Goal: Task Accomplishment & Management: Complete application form

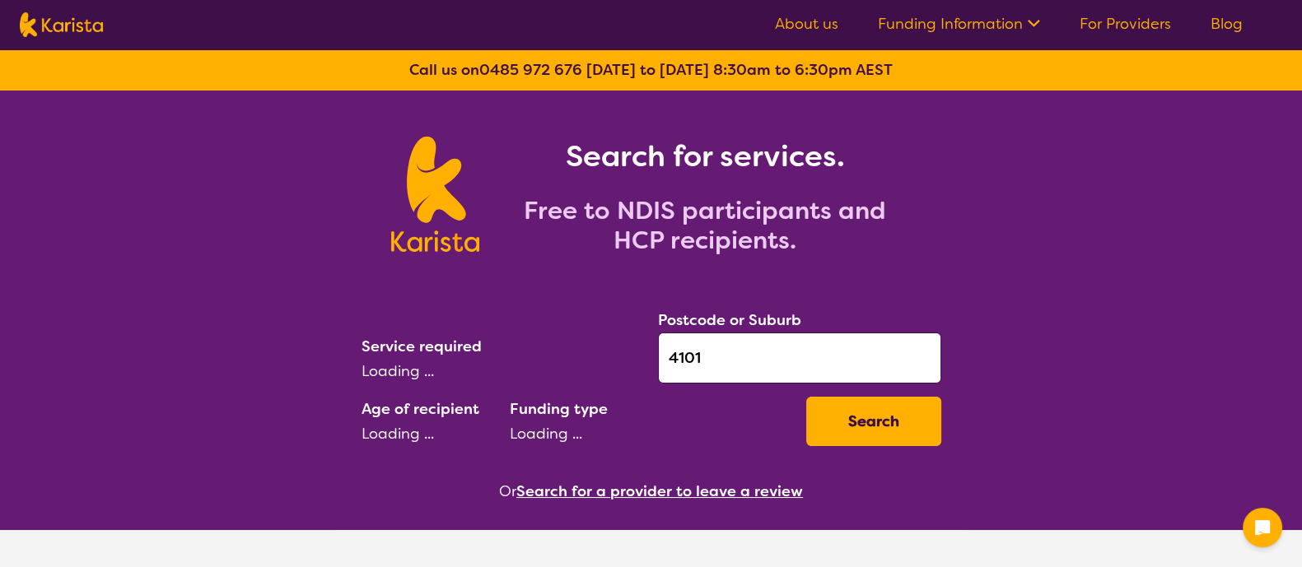
select select "[MEDICAL_DATA]"
select select "AD"
select select "NDIS"
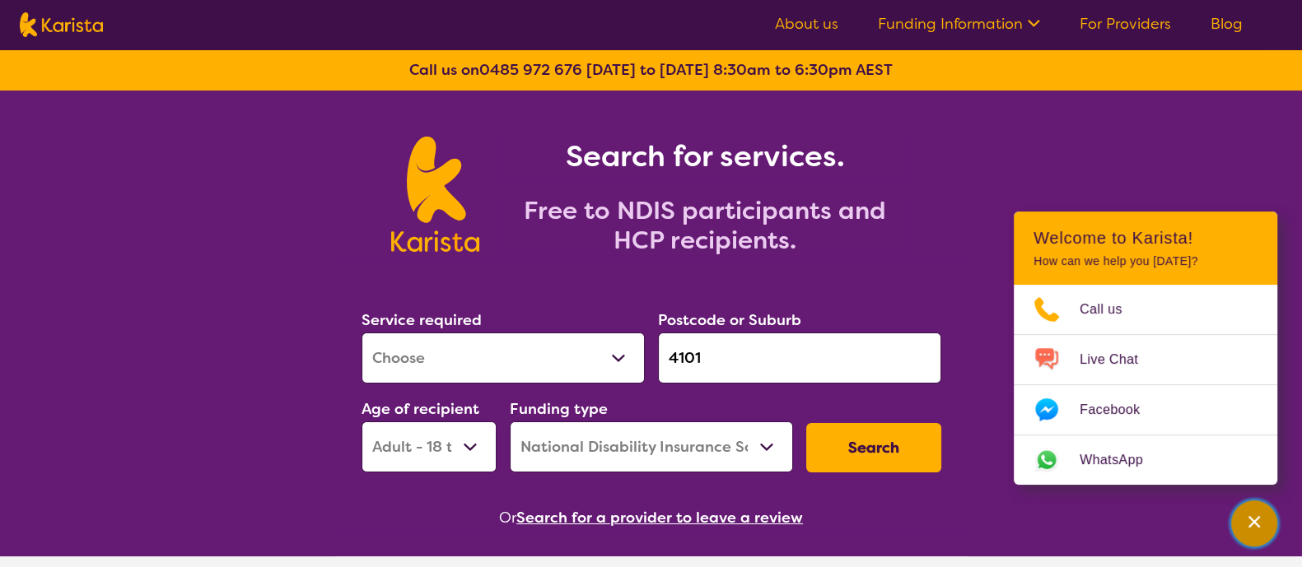
click at [1252, 522] on icon "Channel Menu" at bounding box center [1254, 522] width 12 height 12
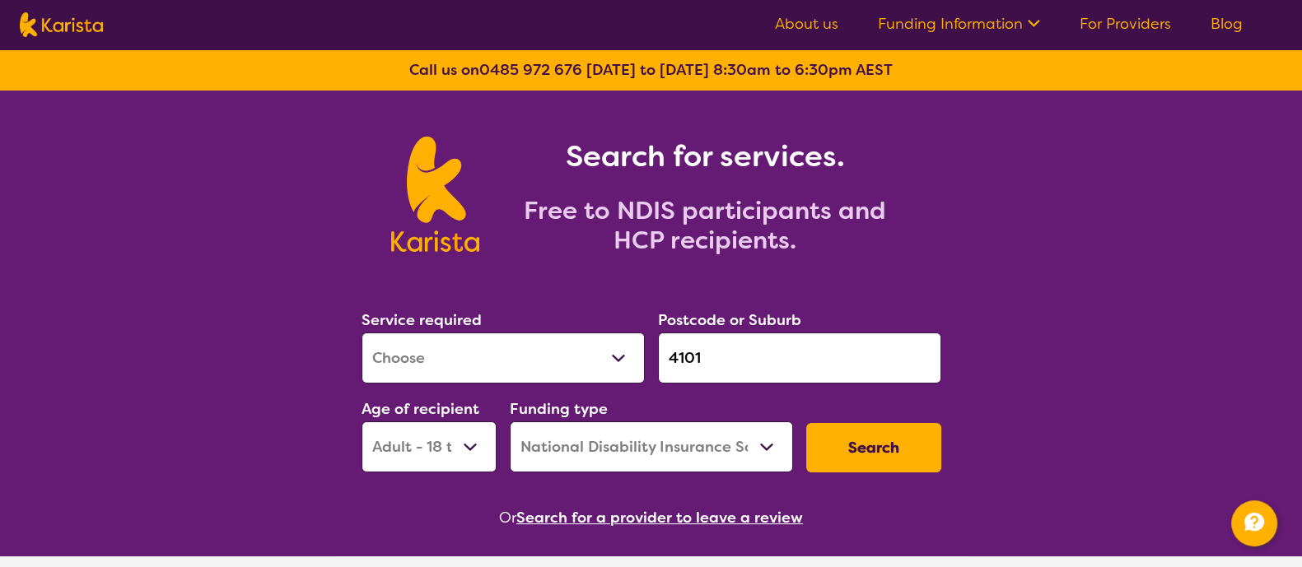
click at [516, 344] on select "Allied Health Assistant Assessment ([MEDICAL_DATA] or [MEDICAL_DATA]) Behaviour…" at bounding box center [502, 358] width 283 height 51
select select "[MEDICAL_DATA]"
click at [361, 333] on select "Allied Health Assistant Assessment ([MEDICAL_DATA] or [MEDICAL_DATA]) Behaviour…" at bounding box center [502, 358] width 283 height 51
click at [747, 366] on input "4101" at bounding box center [799, 358] width 283 height 51
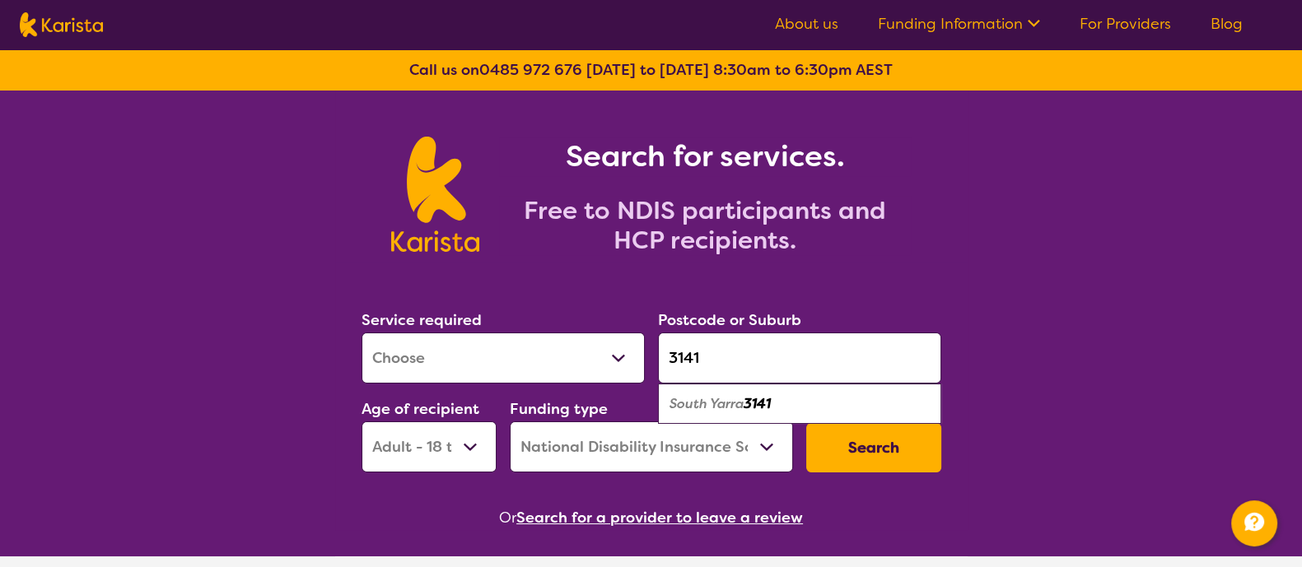
type input "3141"
click at [781, 409] on div "South Yarra 3141" at bounding box center [799, 404] width 267 height 31
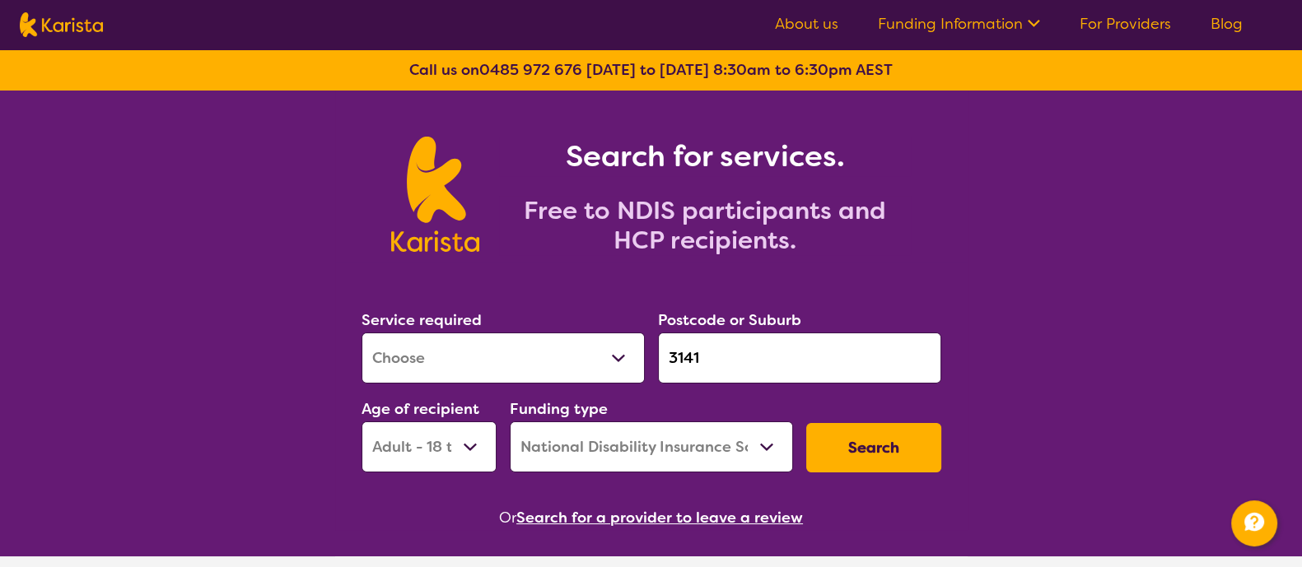
click at [872, 451] on button "Search" at bounding box center [873, 447] width 135 height 49
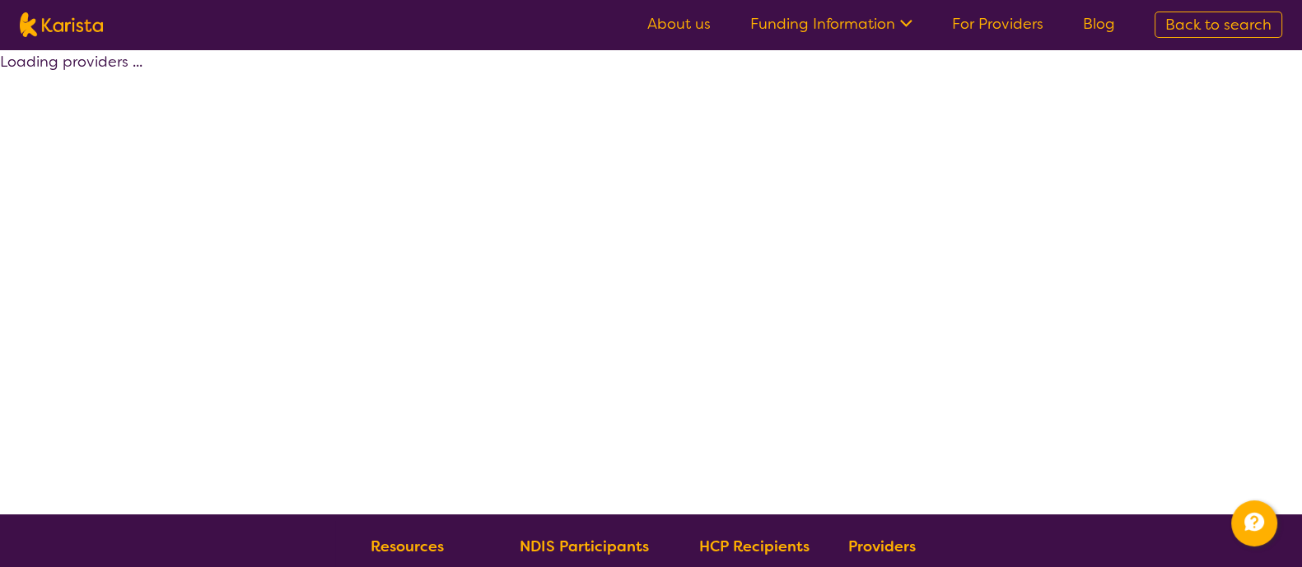
select select "by_score"
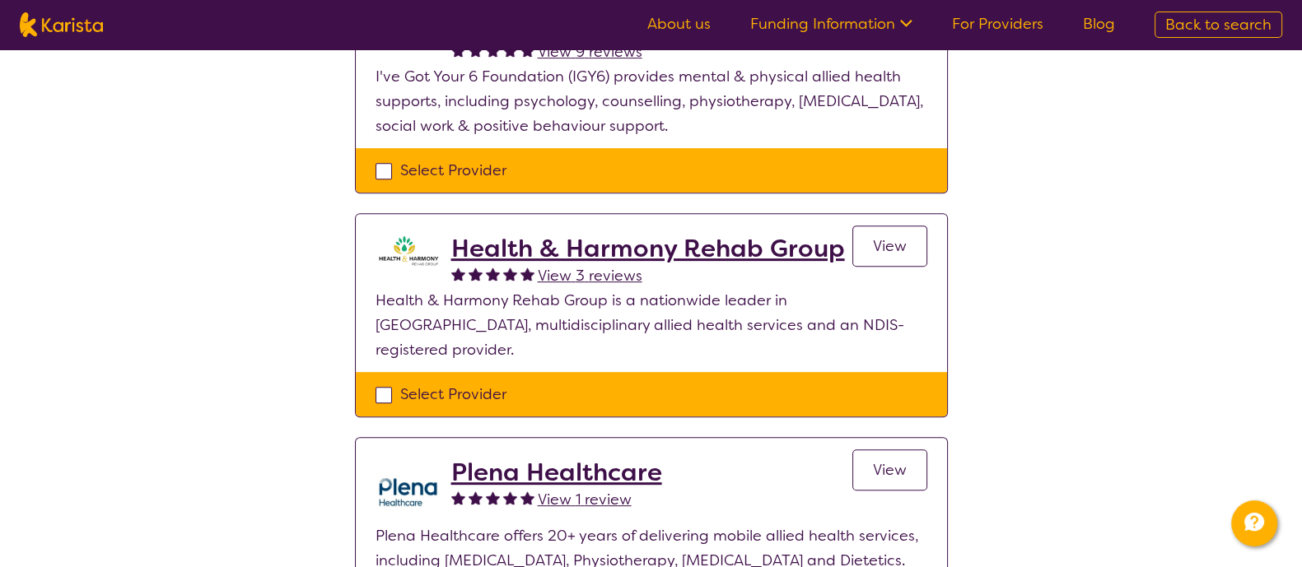
scroll to position [958, 0]
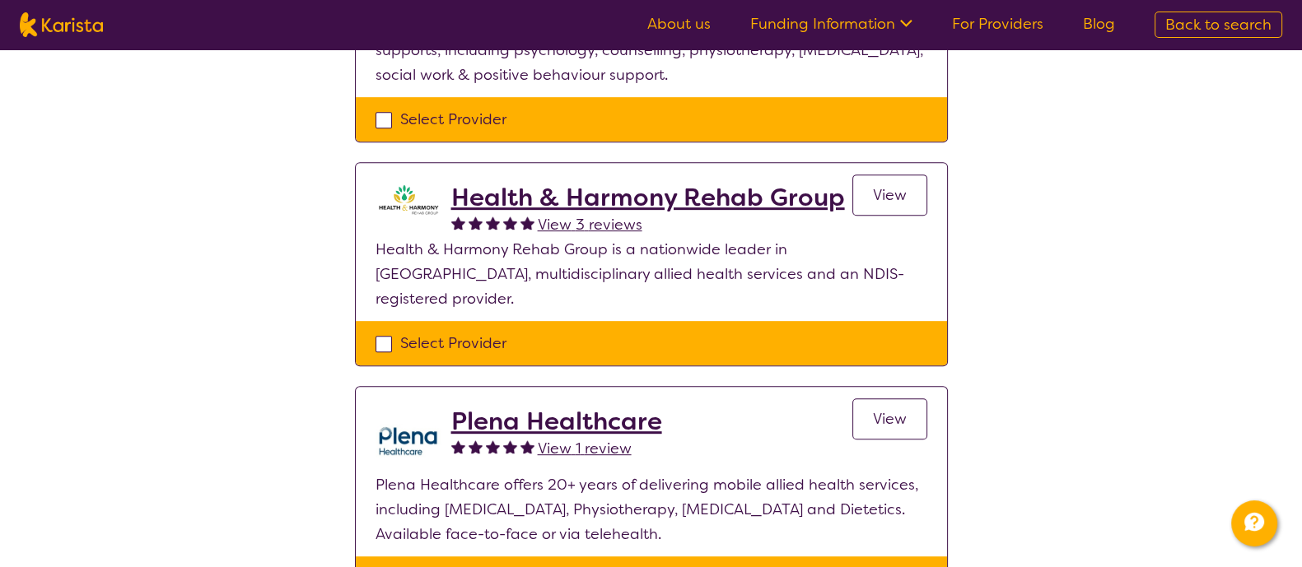
click at [899, 398] on link "View" at bounding box center [889, 418] width 75 height 41
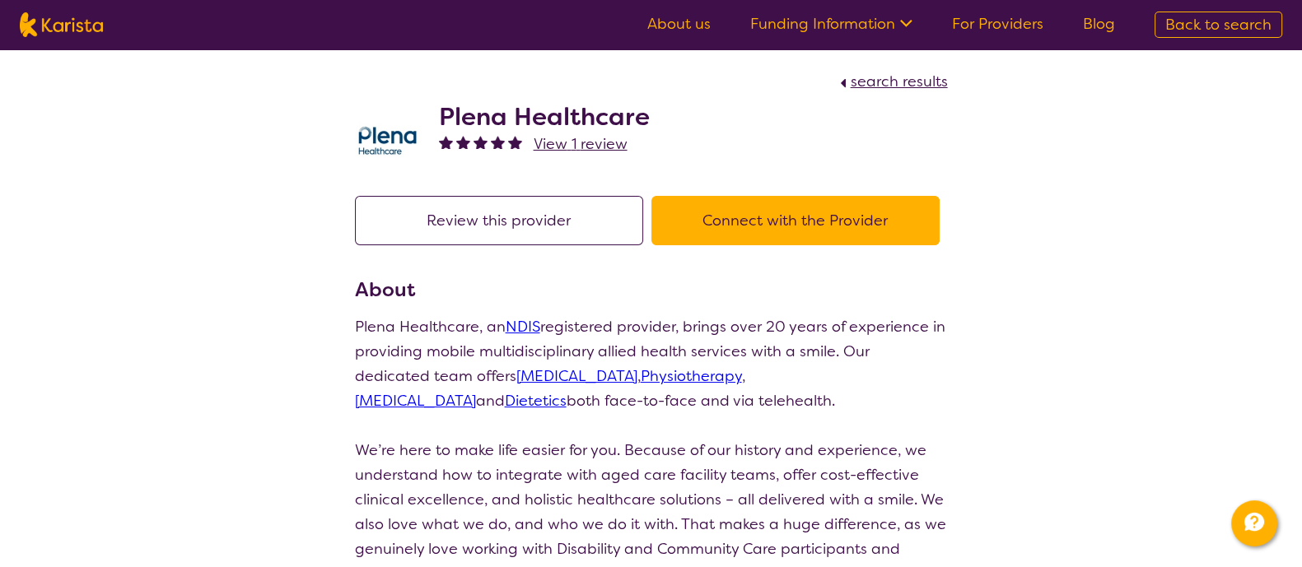
select select "by_score"
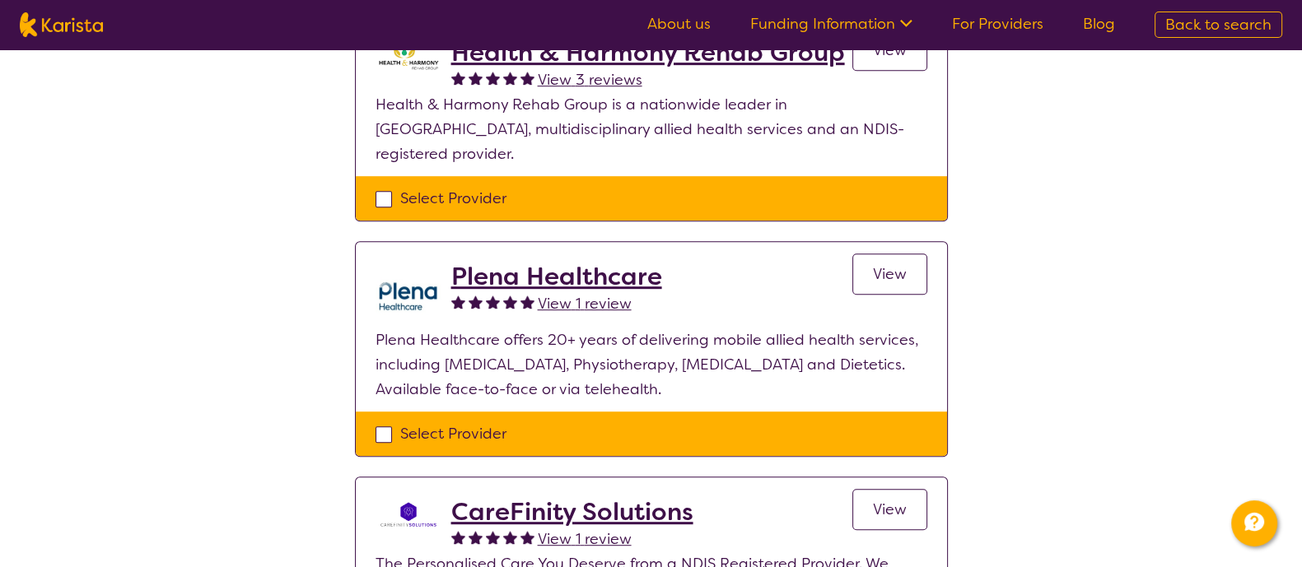
scroll to position [1104, 0]
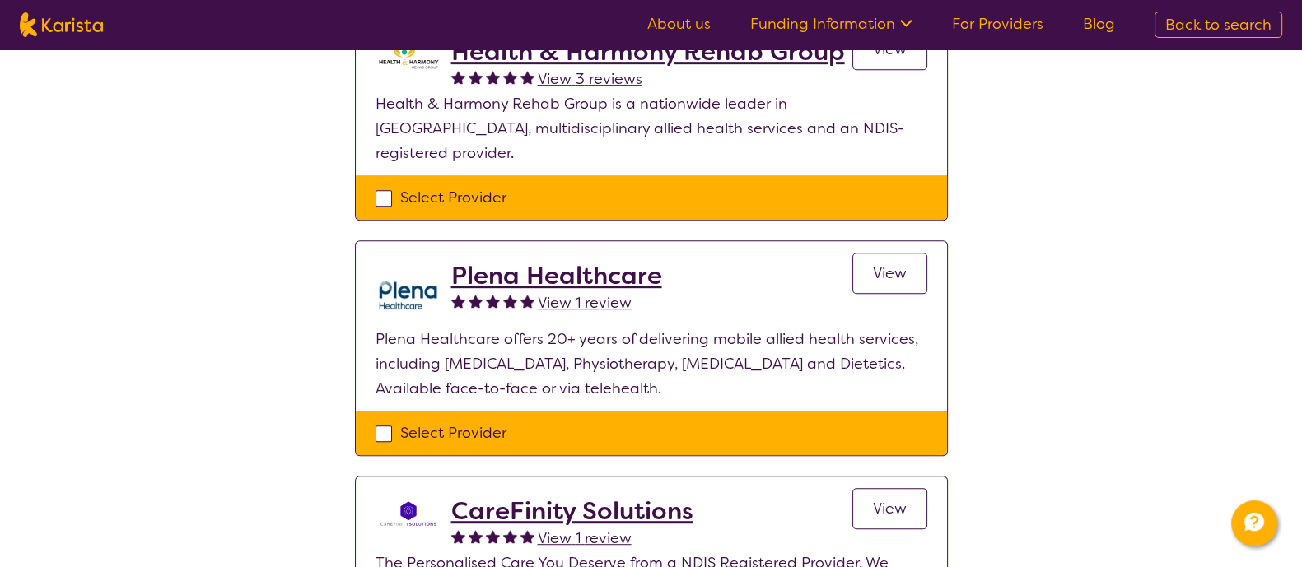
click at [389, 421] on div "Select Provider" at bounding box center [651, 433] width 552 height 25
checkbox input "true"
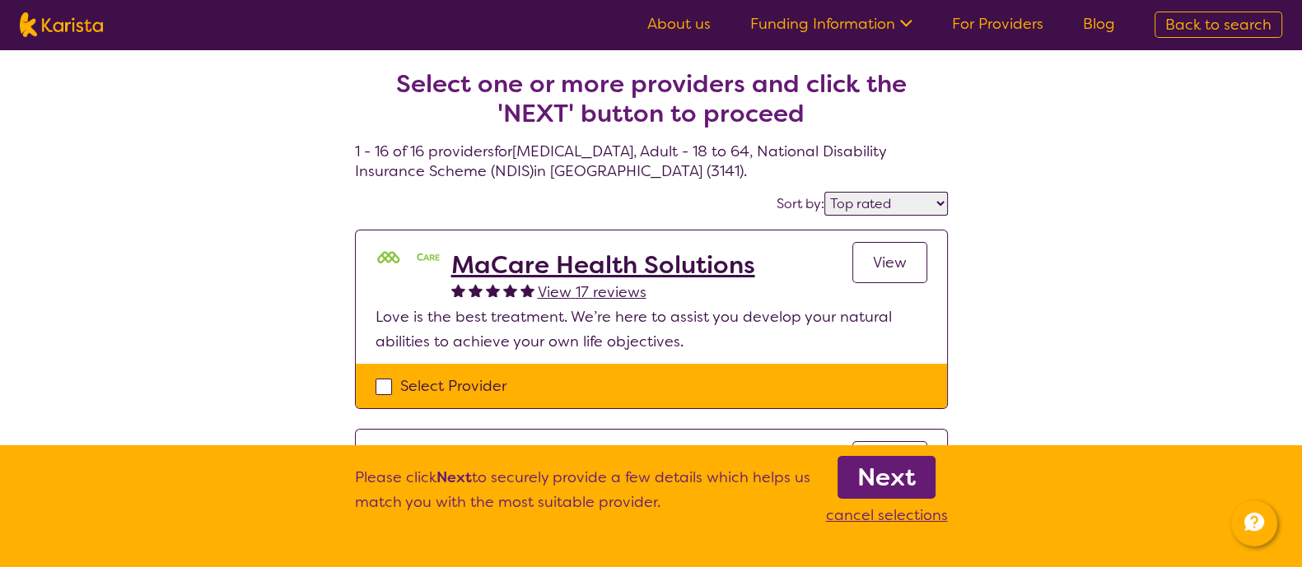
click at [386, 381] on div "Select Provider" at bounding box center [651, 386] width 552 height 25
checkbox input "true"
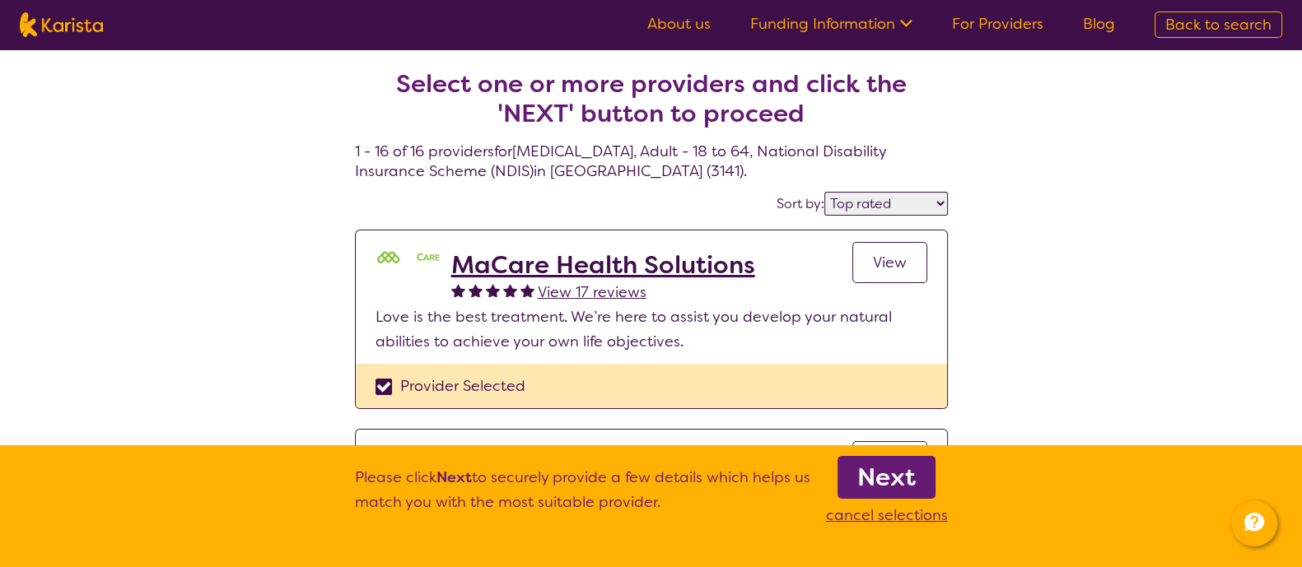
click at [886, 479] on b "Next" at bounding box center [886, 477] width 58 height 33
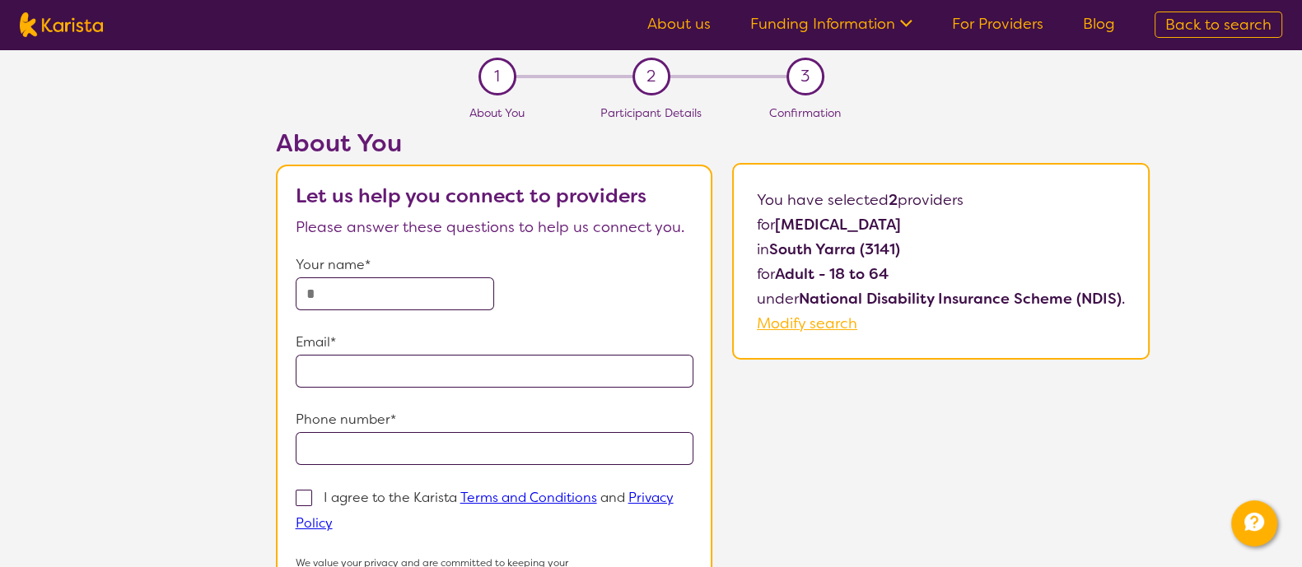
click at [385, 299] on input "text" at bounding box center [395, 293] width 199 height 33
type input "****"
click at [408, 343] on p "Email*" at bounding box center [495, 342] width 398 height 25
click at [415, 358] on input "email" at bounding box center [495, 371] width 398 height 33
type input "**********"
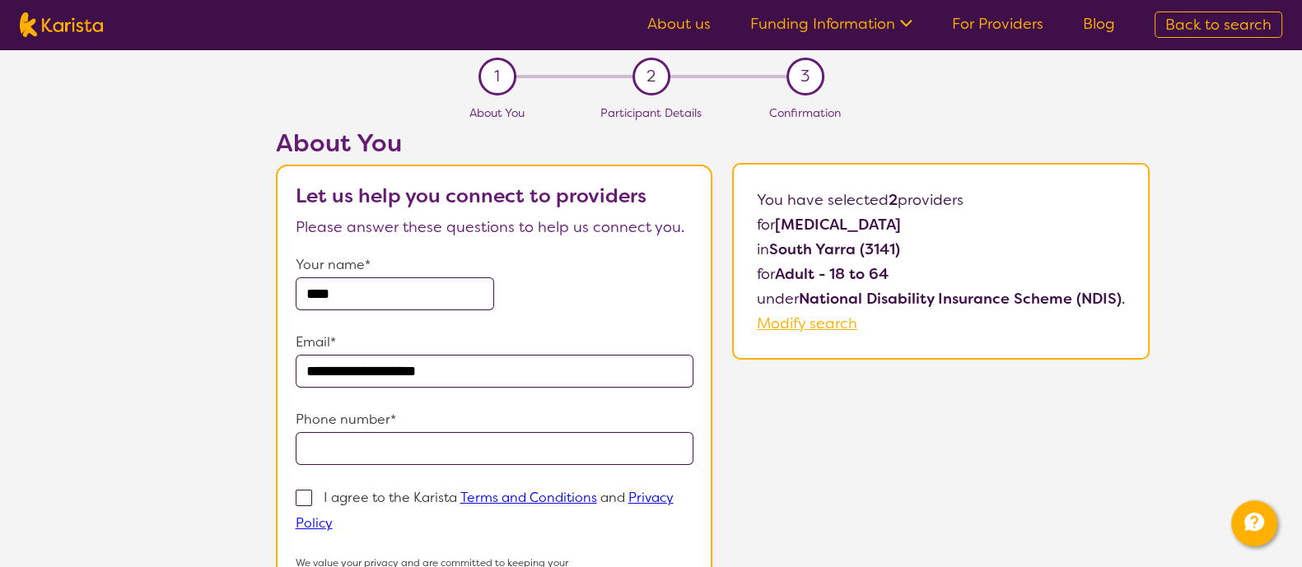
click at [428, 454] on input "tel" at bounding box center [495, 448] width 398 height 33
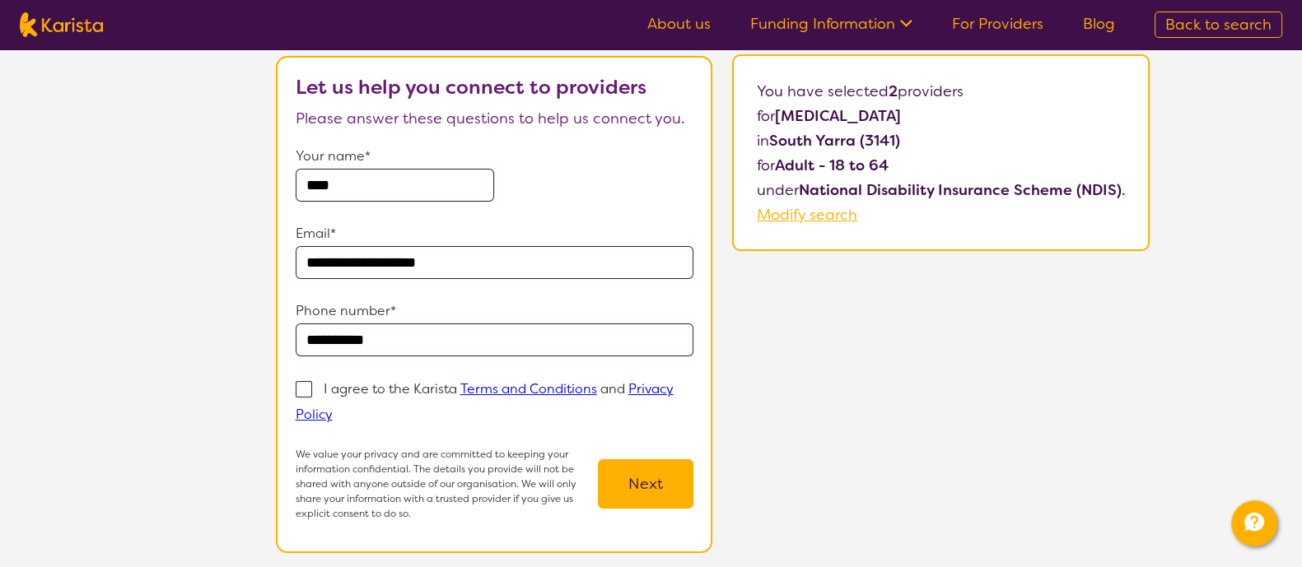
type input "**********"
click at [296, 384] on span at bounding box center [304, 389] width 16 height 16
click at [333, 408] on input "I agree to the Karista Terms and Conditions and Privacy Policy" at bounding box center [338, 413] width 11 height 11
checkbox input "true"
click at [606, 469] on button "Next" at bounding box center [645, 483] width 95 height 49
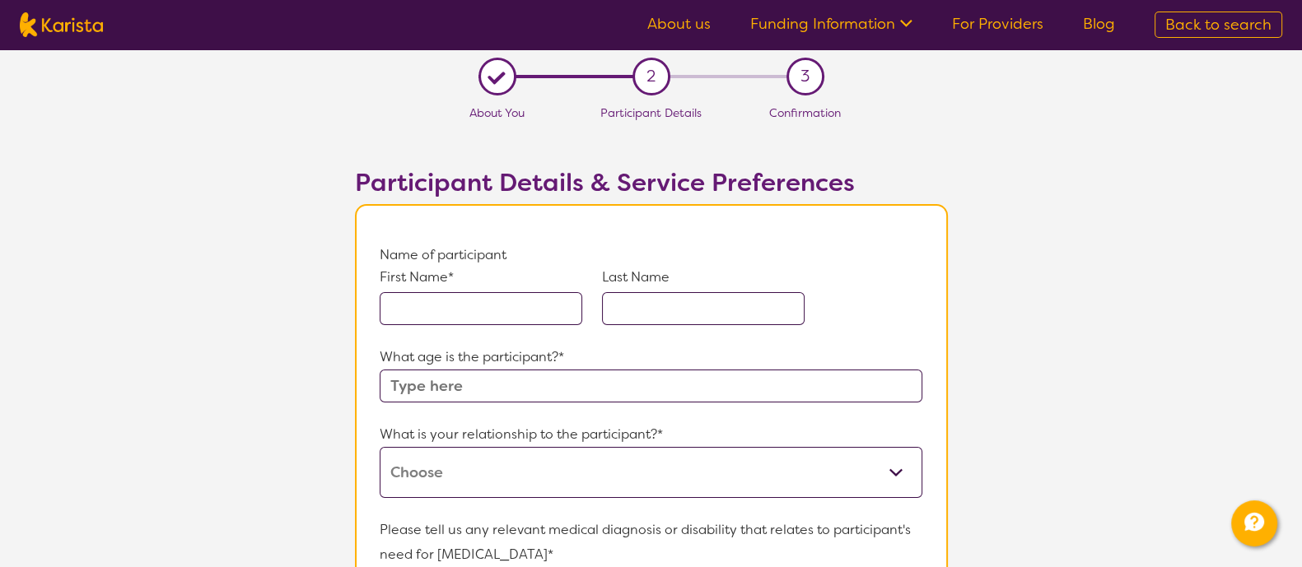
click at [482, 308] on input "text" at bounding box center [481, 308] width 203 height 33
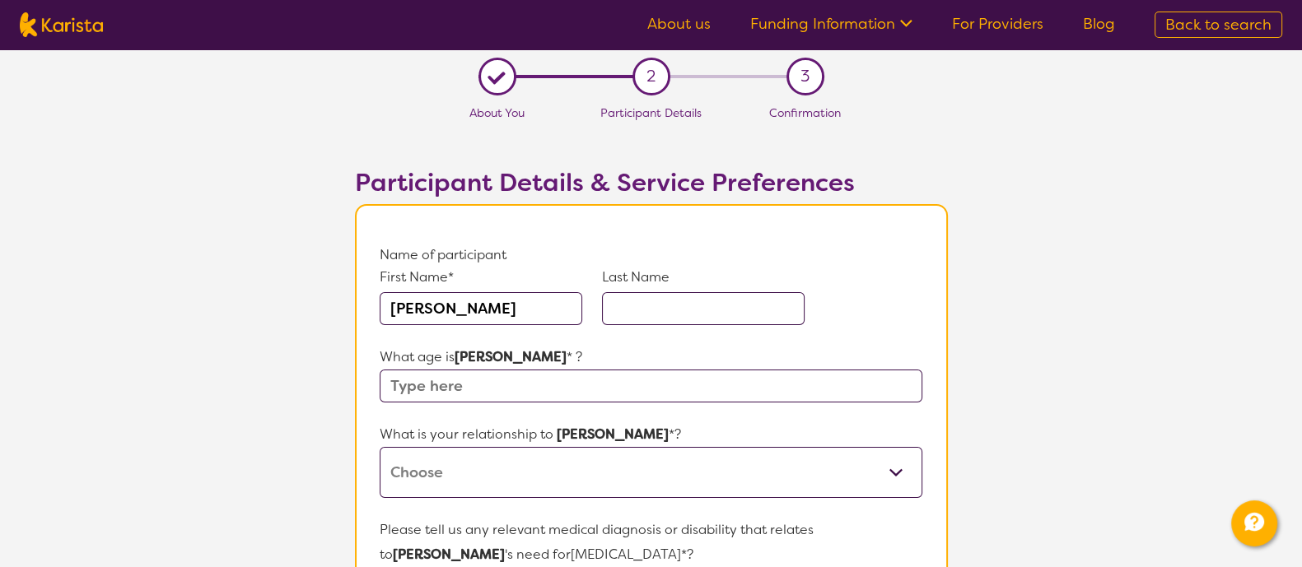
scroll to position [58, 0]
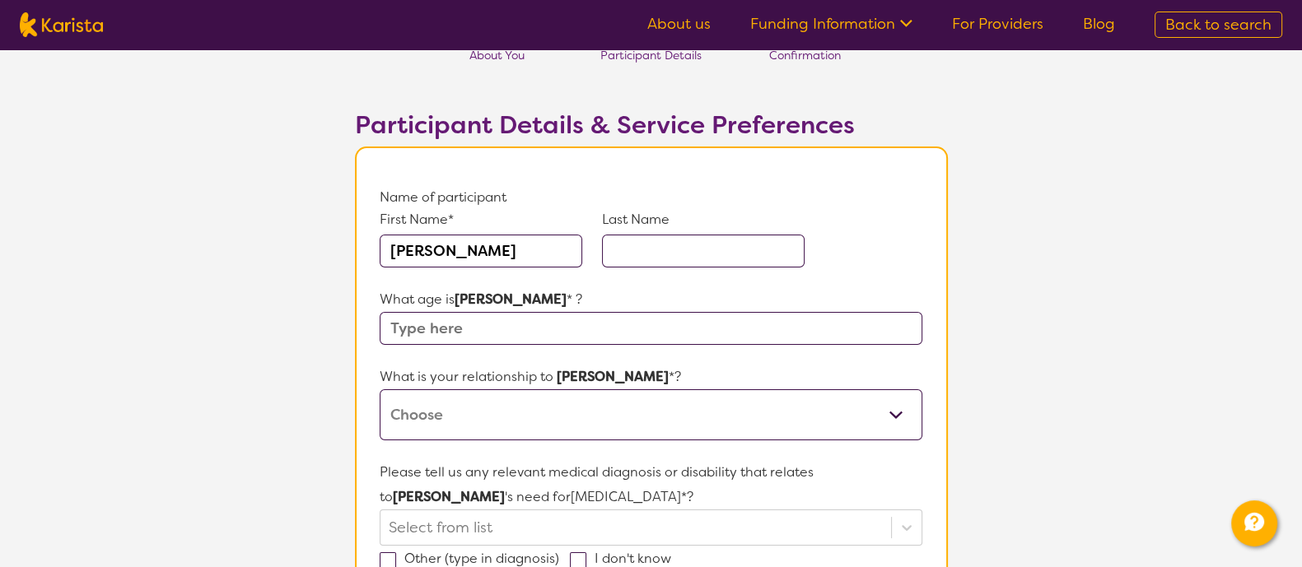
type input "[PERSON_NAME]"
click at [605, 336] on input "text" at bounding box center [651, 328] width 542 height 33
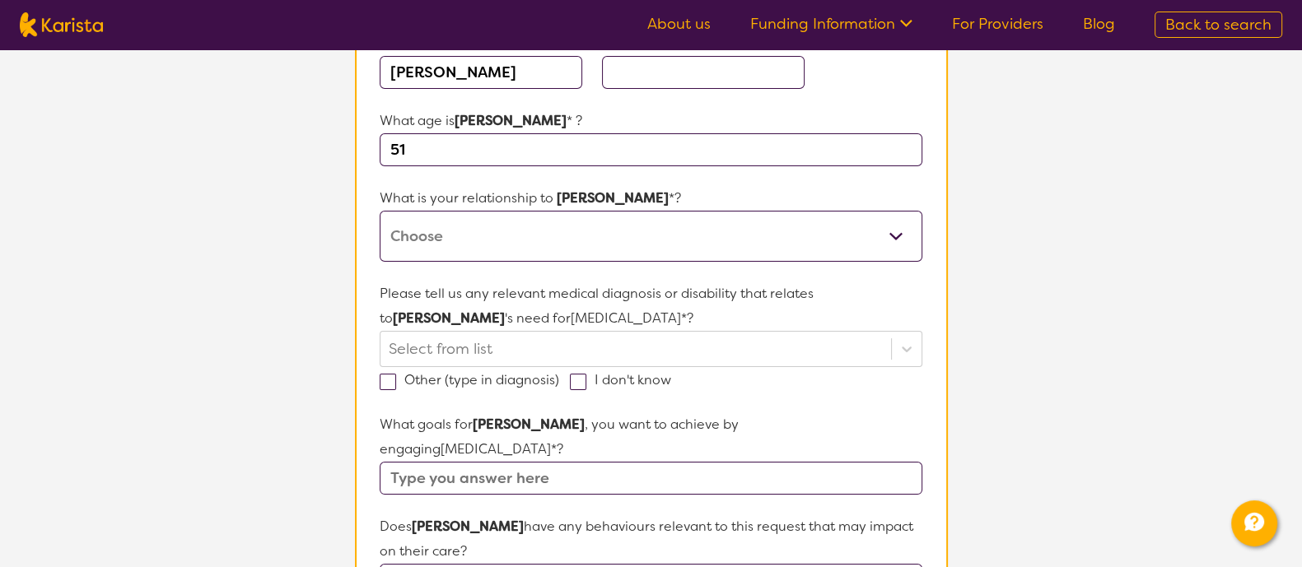
scroll to position [235, 0]
type input "51"
click at [580, 233] on select "This request is for myself I am their parent I am their child I am their spouse…" at bounding box center [651, 237] width 542 height 51
select select "This request is for myself"
click at [380, 212] on select "This request is for myself I am their parent I am their child I am their spouse…" at bounding box center [651, 237] width 542 height 51
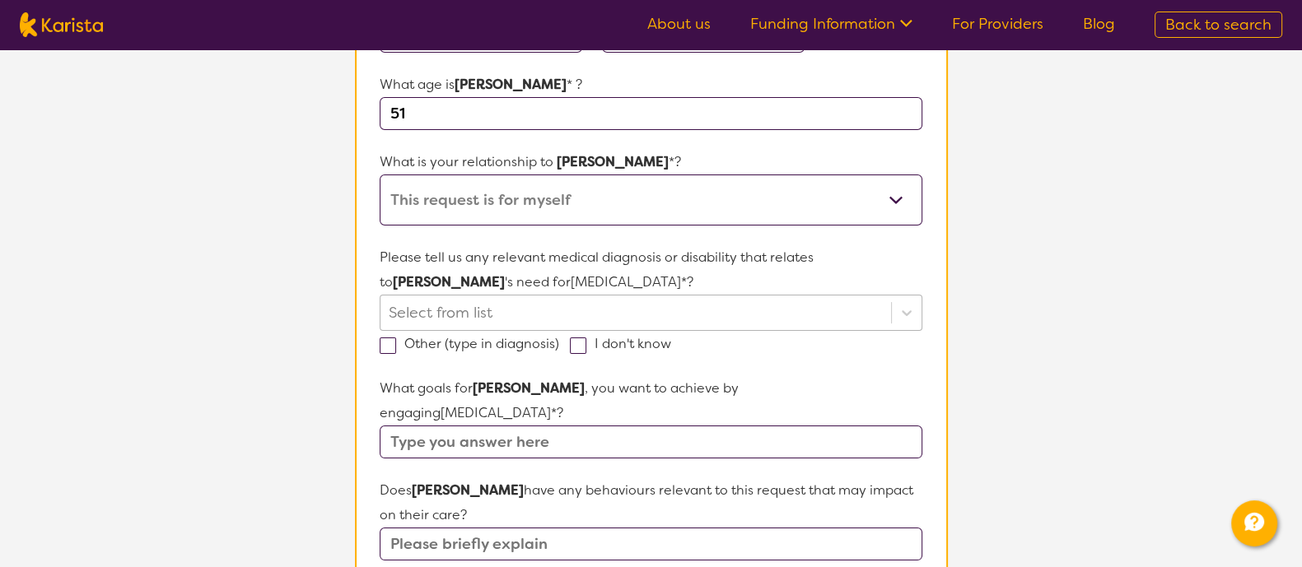
click at [593, 331] on div "Select from list" at bounding box center [651, 313] width 542 height 36
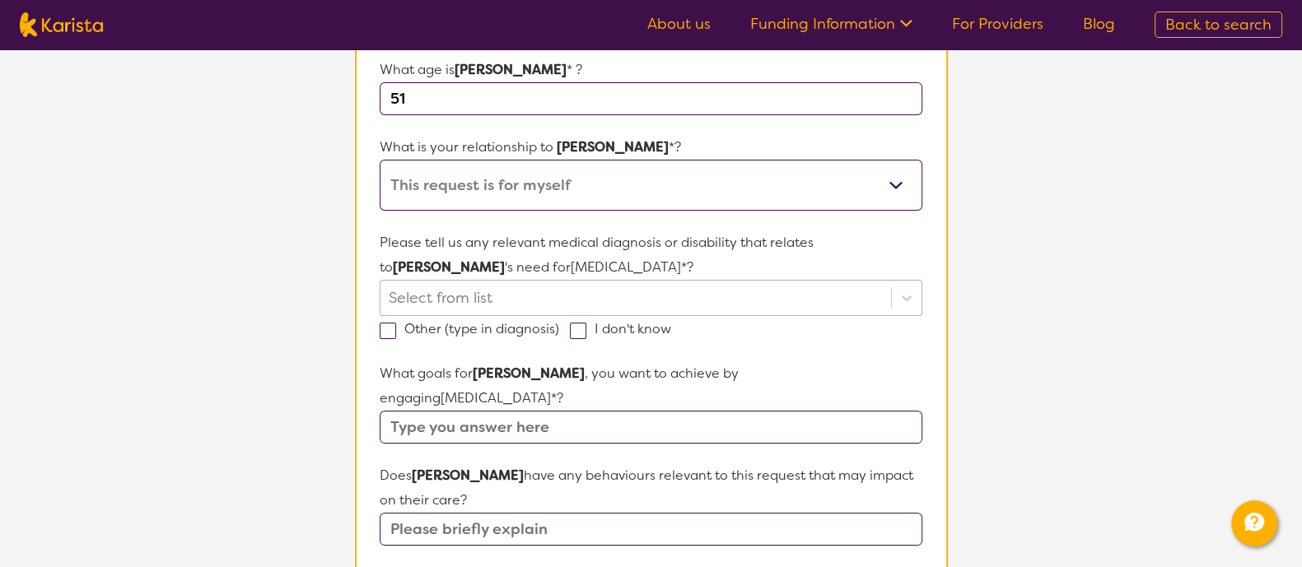
scroll to position [294, 0]
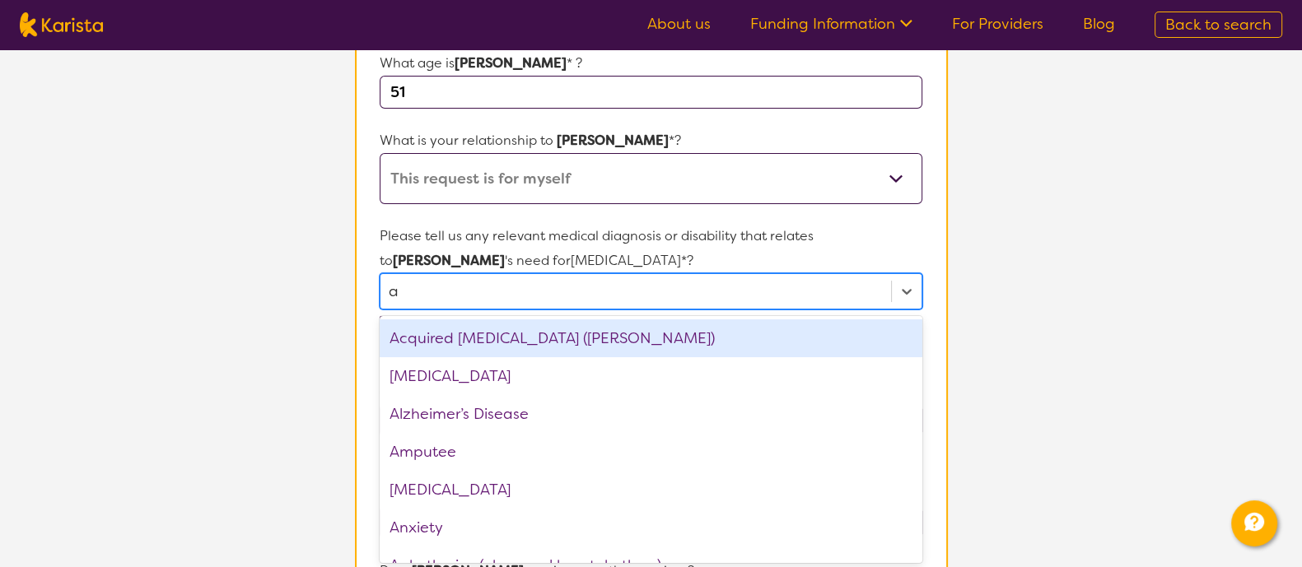
type input "au"
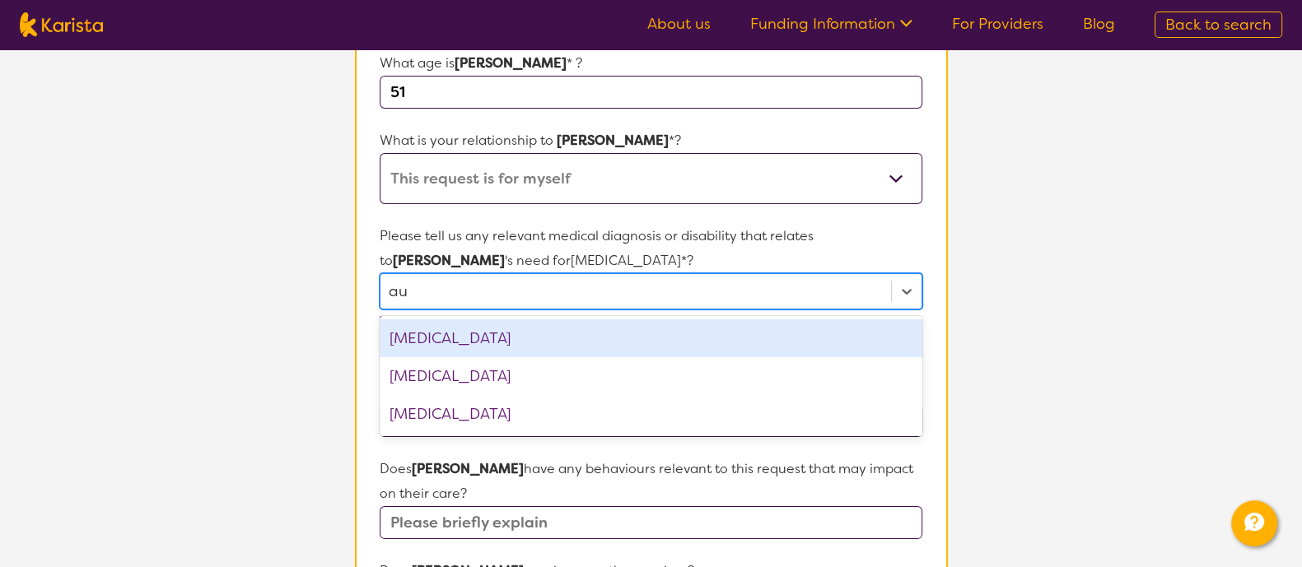
click at [588, 338] on div "[MEDICAL_DATA]" at bounding box center [651, 338] width 542 height 38
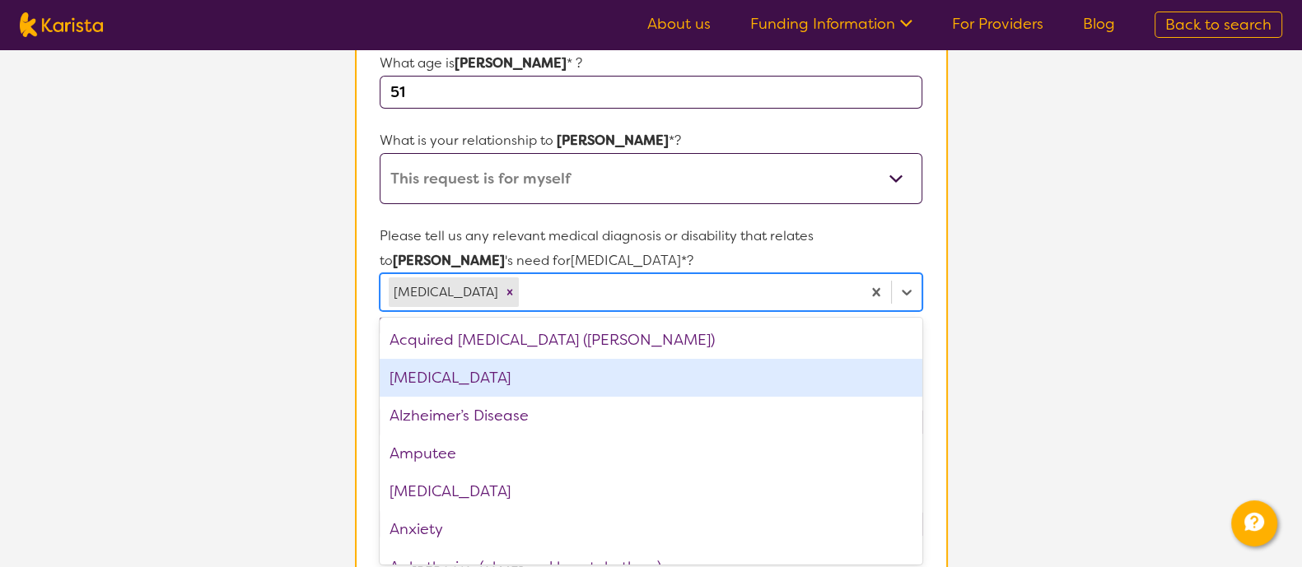
drag, startPoint x: 484, startPoint y: 400, endPoint x: 469, endPoint y: 383, distance: 22.8
click at [469, 383] on div "Acquired [MEDICAL_DATA] (ABI) [MEDICAL_DATA] Alzheimer’s Disease Amputee [MEDIC…" at bounding box center [651, 441] width 542 height 247
click at [469, 383] on div "[MEDICAL_DATA]" at bounding box center [651, 378] width 542 height 38
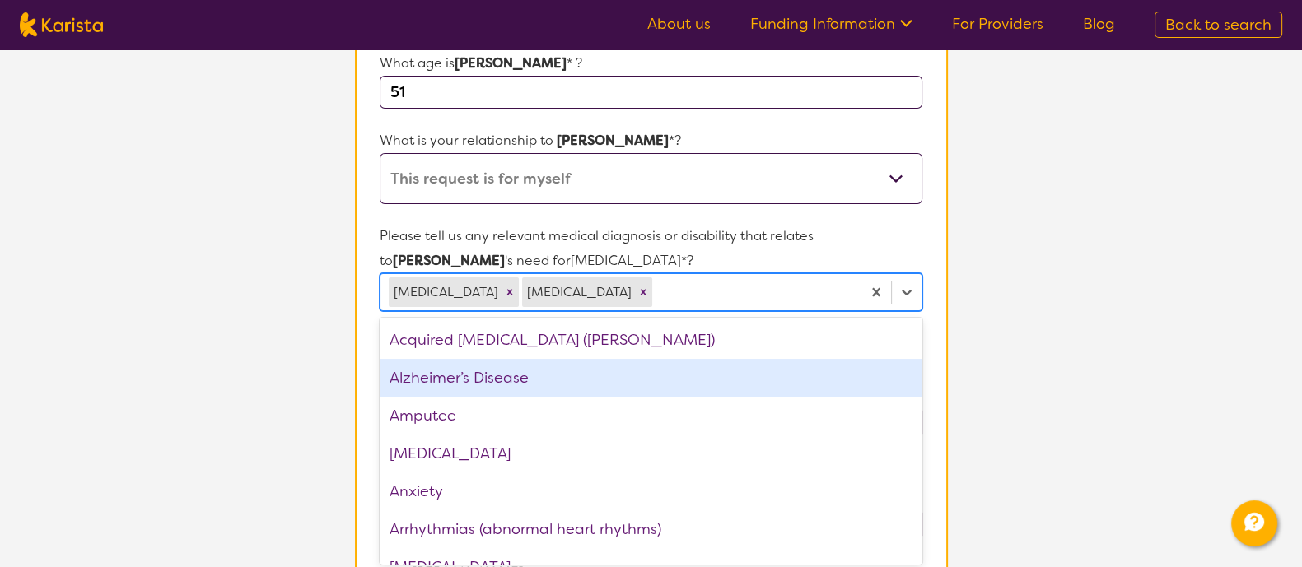
click at [296, 388] on section "L About You 2 Participant Details 3 Confirmation Participant Details & Service …" at bounding box center [651, 494] width 1302 height 1478
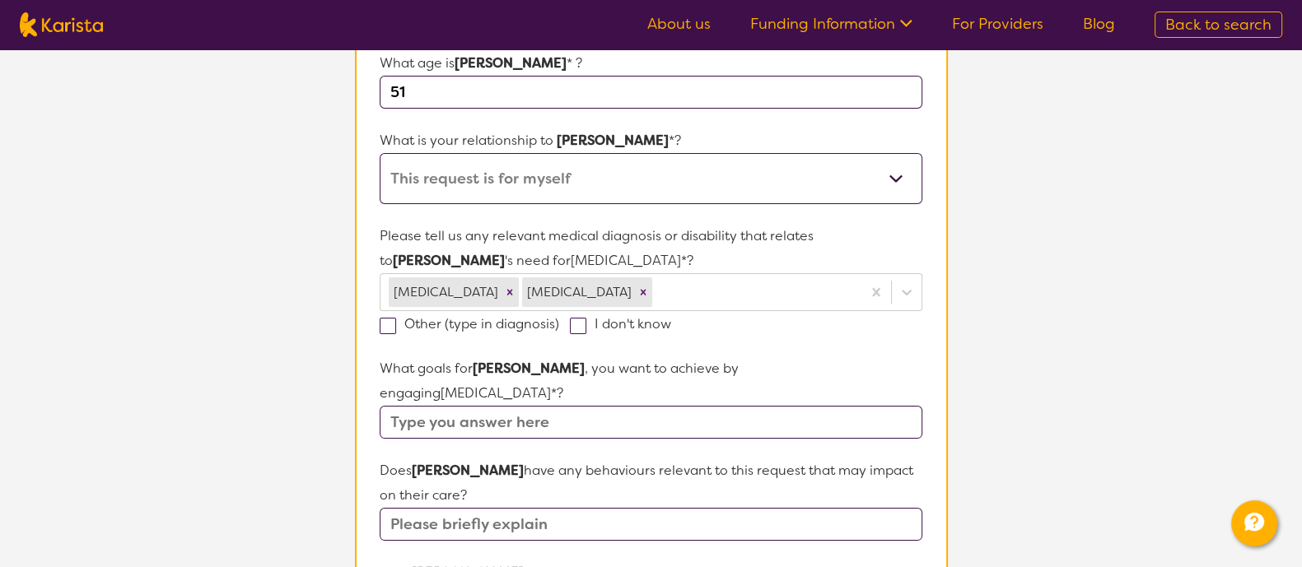
click at [457, 406] on input "text" at bounding box center [651, 422] width 542 height 33
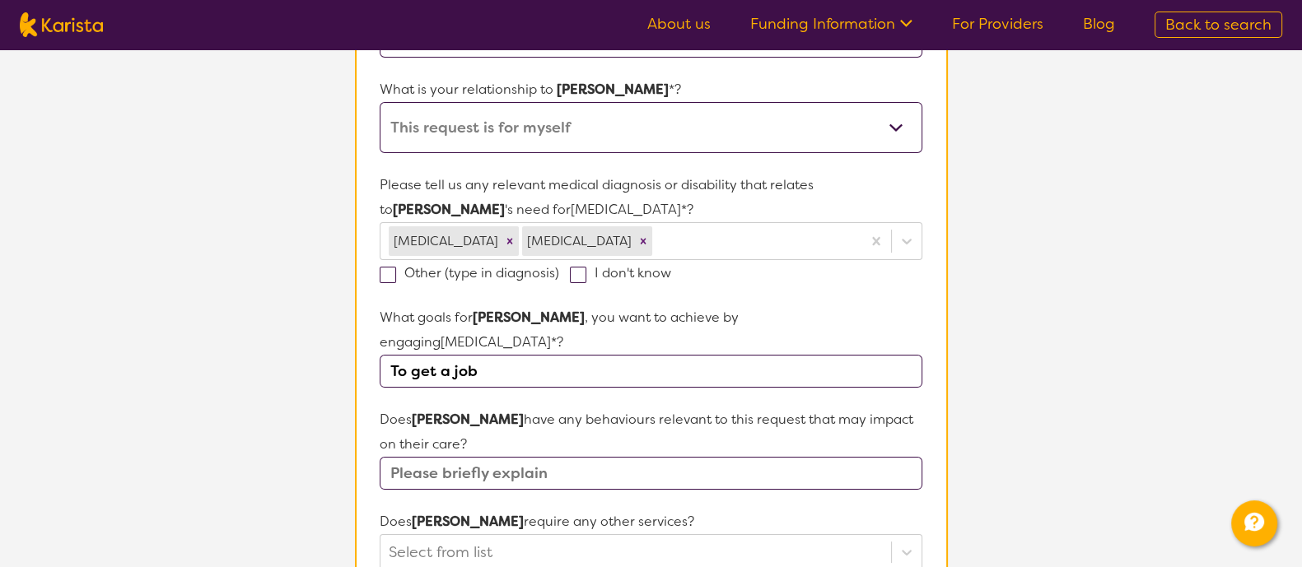
scroll to position [347, 0]
type input "To get a job"
click at [443, 455] on input "text" at bounding box center [651, 471] width 542 height 33
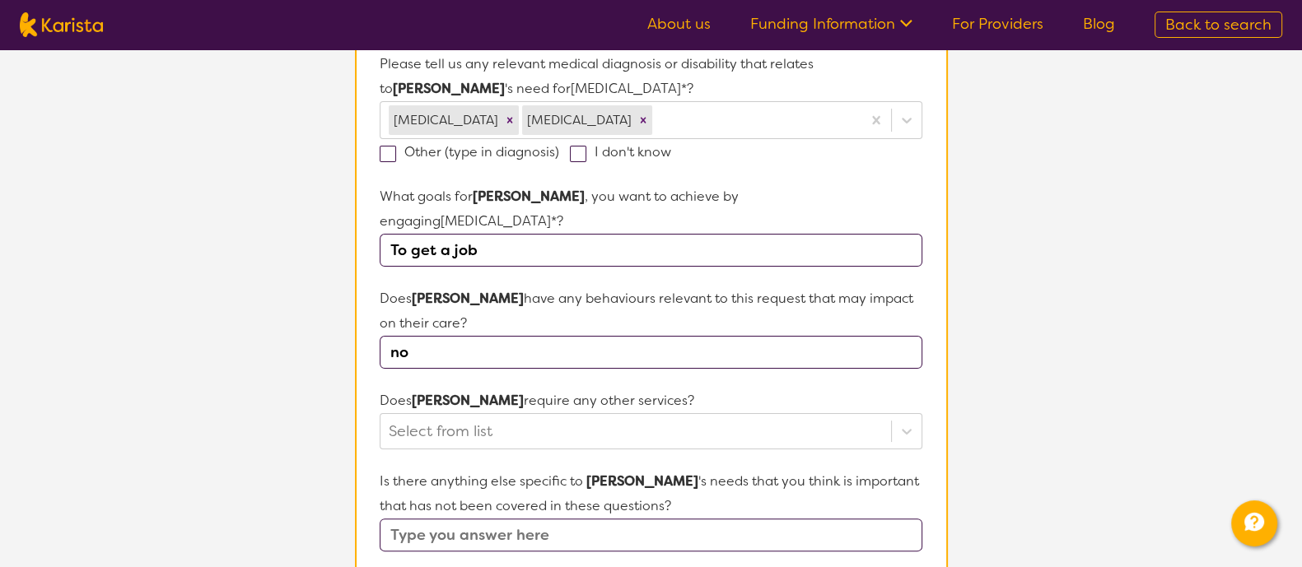
scroll to position [557, 0]
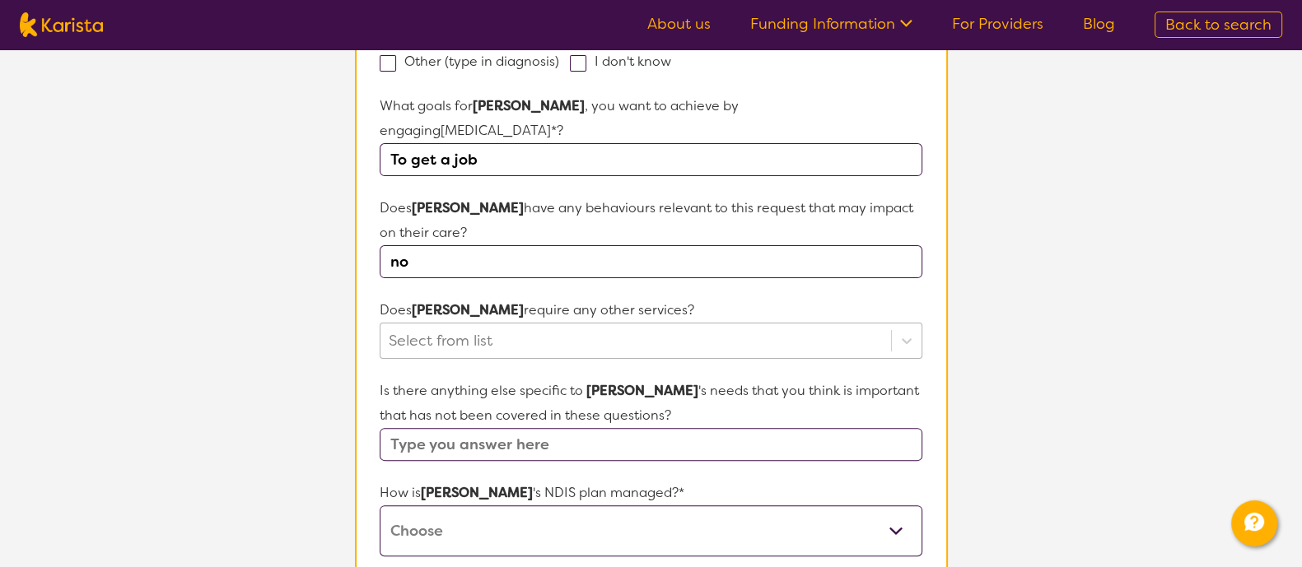
type input "no"
click at [568, 319] on form "Name of participant First Name* [PERSON_NAME] Last Name What age is [PERSON_NAM…" at bounding box center [651, 279] width 542 height 1187
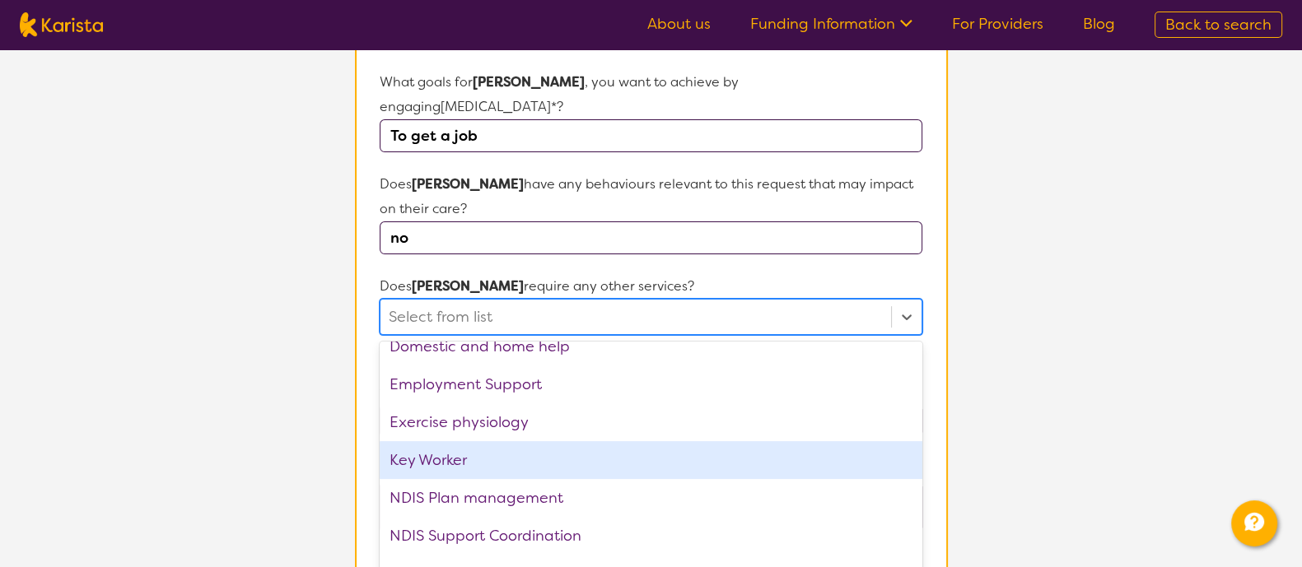
scroll to position [209, 0]
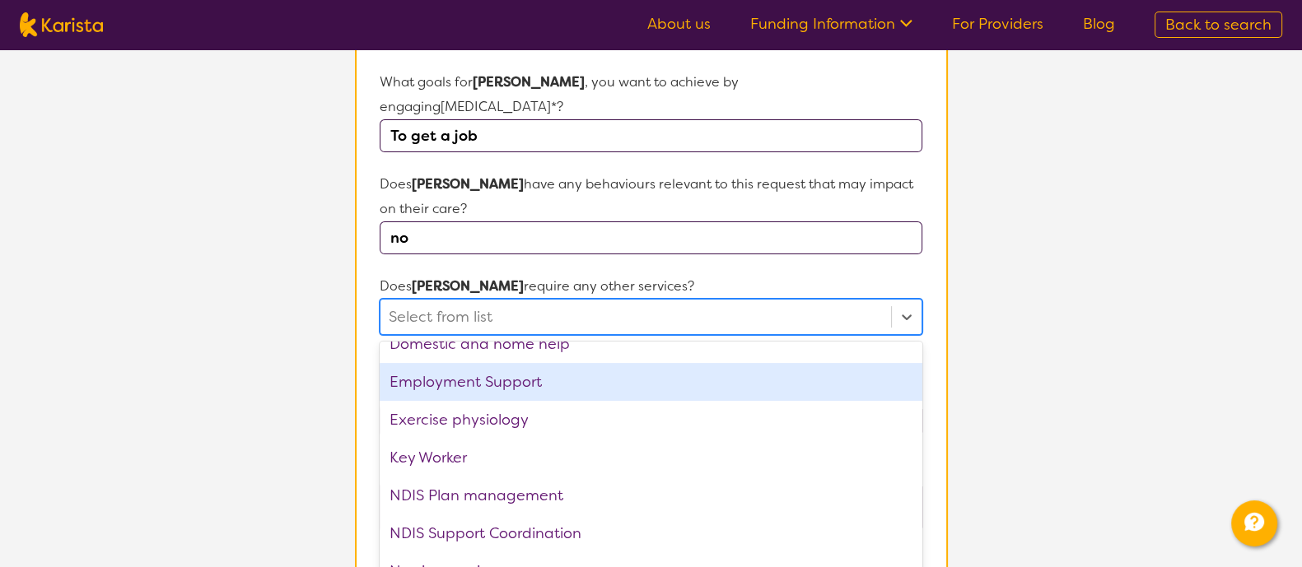
click at [490, 366] on div "Employment Support" at bounding box center [651, 382] width 542 height 38
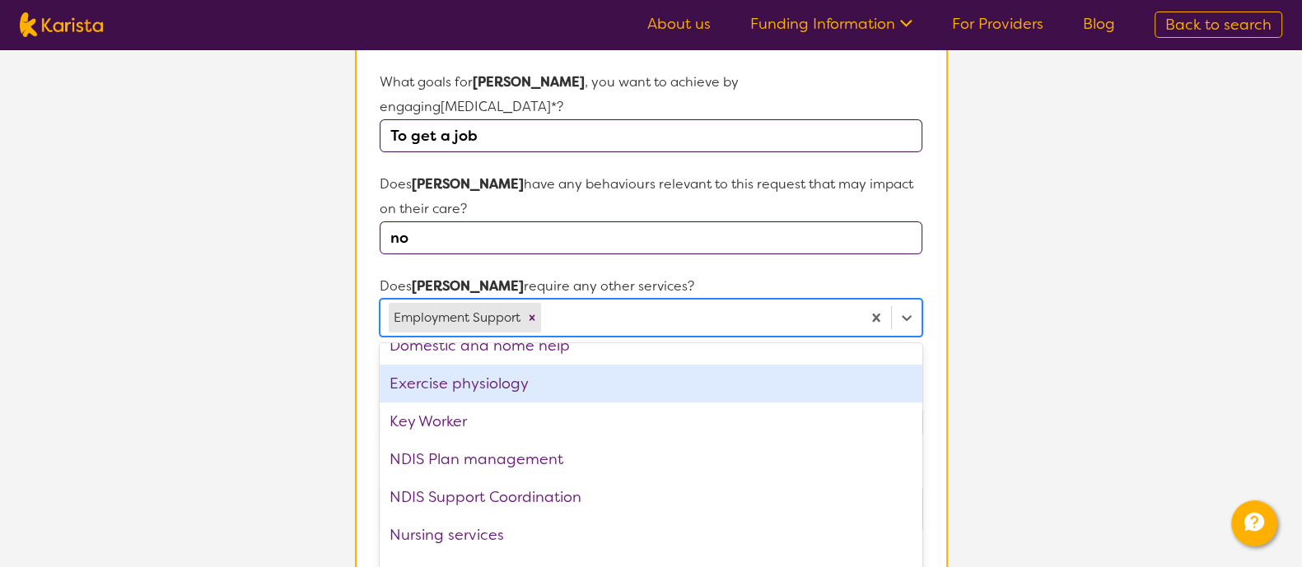
click at [270, 400] on section "L About You 2 Participant Details 3 Confirmation Participant Details & Service …" at bounding box center [651, 208] width 1302 height 1479
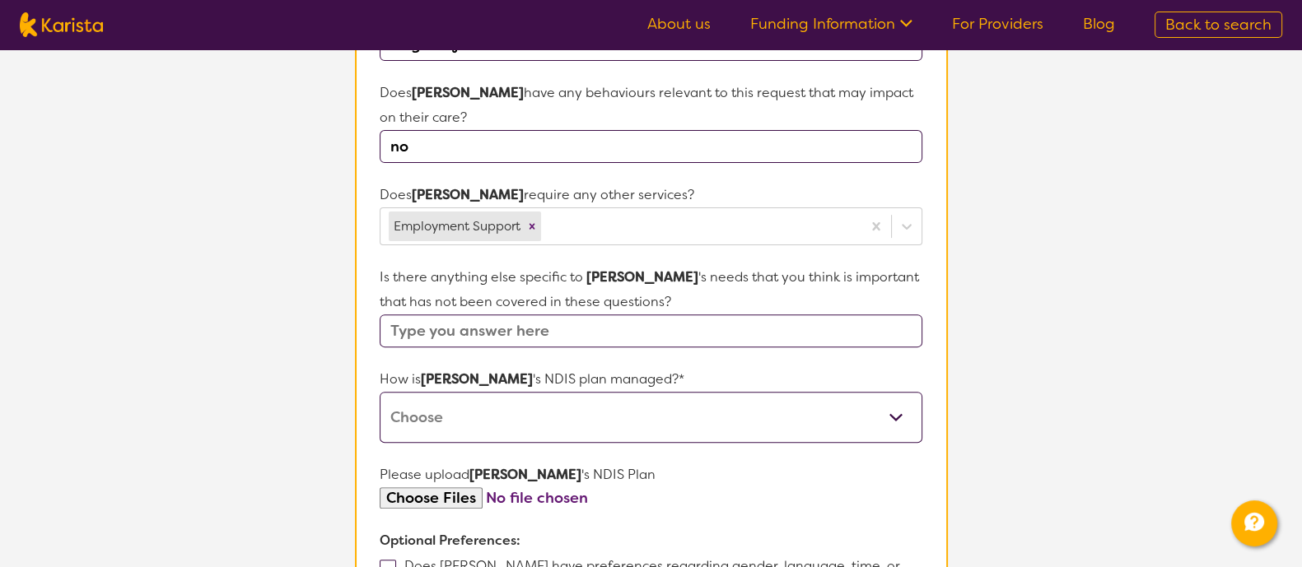
scroll to position [673, 0]
click at [270, 400] on section "L About You 2 Participant Details 3 Confirmation Participant Details & Service …" at bounding box center [651, 115] width 1302 height 1479
click at [639, 313] on input "text" at bounding box center [651, 329] width 542 height 33
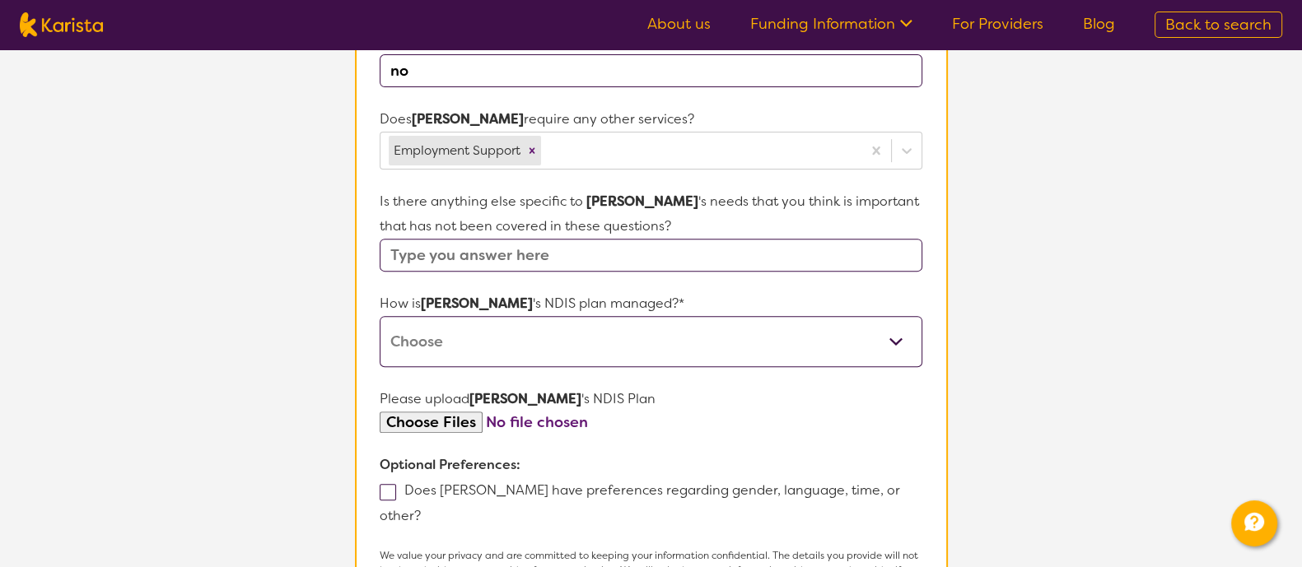
scroll to position [752, 0]
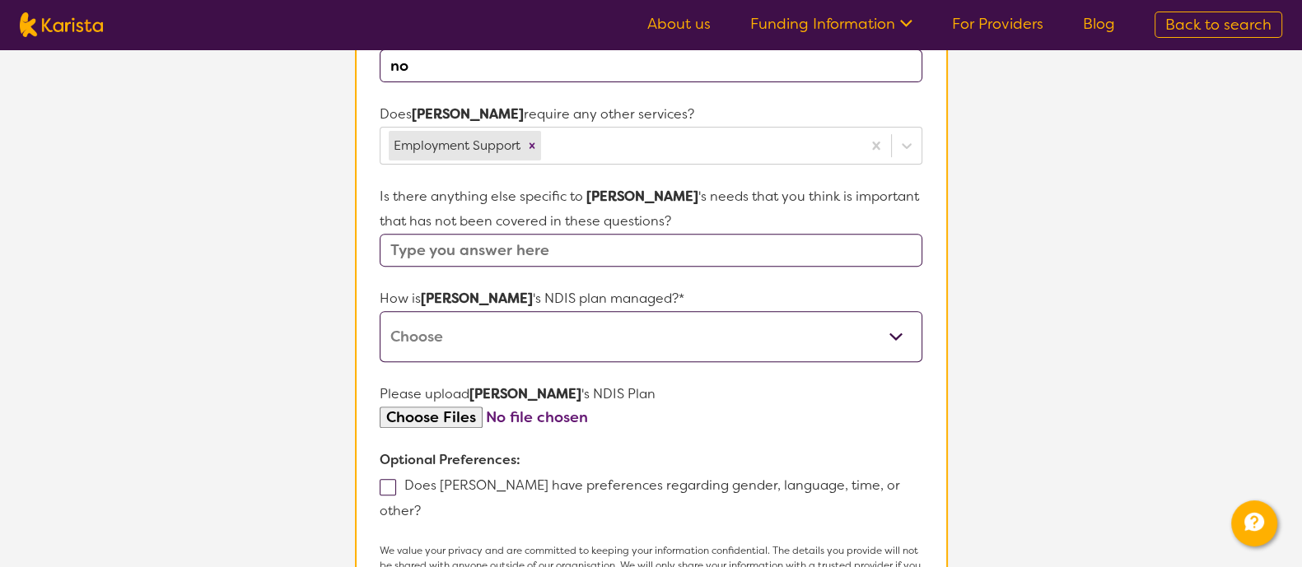
click at [426, 314] on select "Self-managed NDIS plan Managed by a registered plan management provider (not th…" at bounding box center [651, 336] width 542 height 51
select select "Self Managed"
click at [380, 311] on select "Self-managed NDIS plan Managed by a registered plan management provider (not th…" at bounding box center [651, 336] width 542 height 51
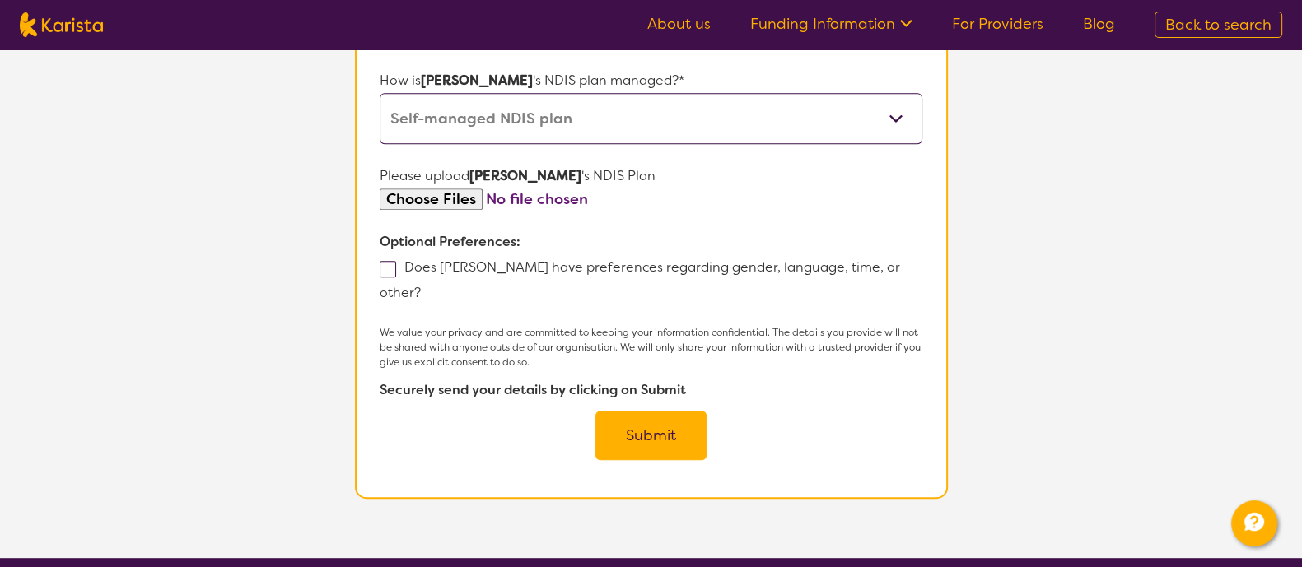
click at [391, 261] on span at bounding box center [388, 269] width 16 height 16
click at [421, 286] on input "Does [PERSON_NAME] have preferences regarding gender, language, time, or other?" at bounding box center [426, 291] width 11 height 11
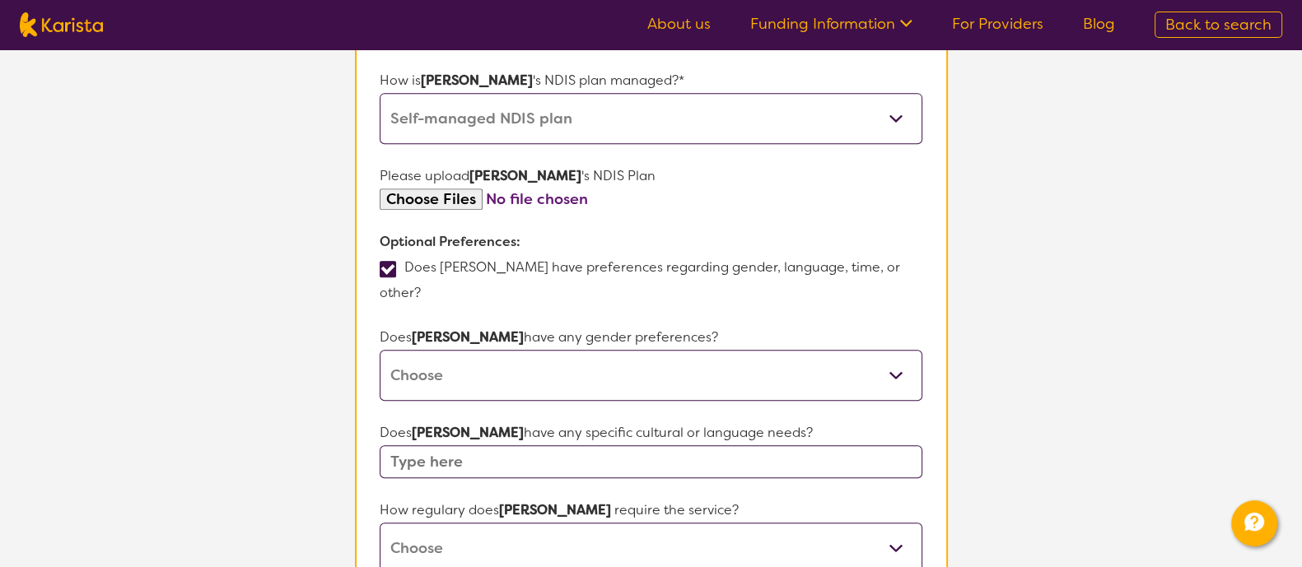
click at [391, 261] on span at bounding box center [388, 269] width 16 height 16
click at [421, 286] on input "Does [PERSON_NAME] have preferences regarding gender, language, time, or other?" at bounding box center [426, 291] width 11 height 11
checkbox input "false"
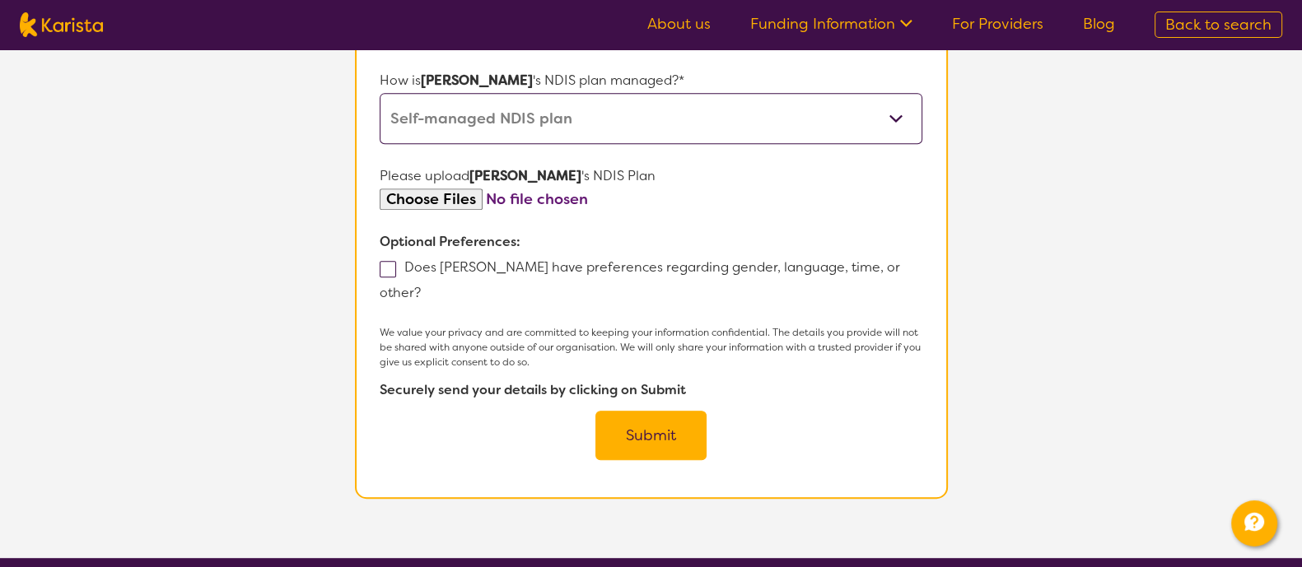
click at [700, 411] on button "Submit" at bounding box center [650, 435] width 111 height 49
